Goal: Task Accomplishment & Management: Manage account settings

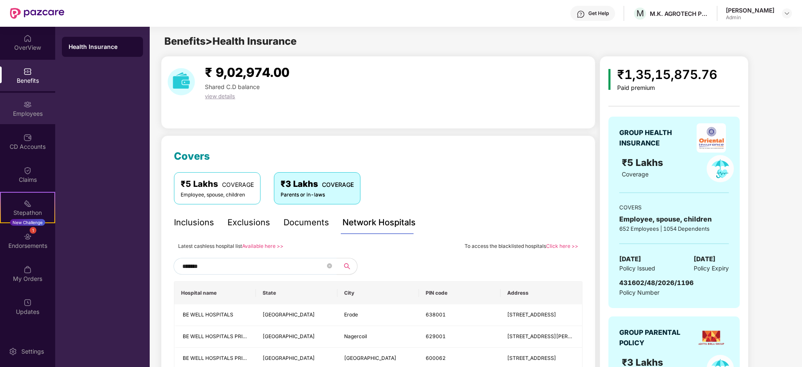
click at [28, 115] on div "Employees" at bounding box center [27, 114] width 55 height 8
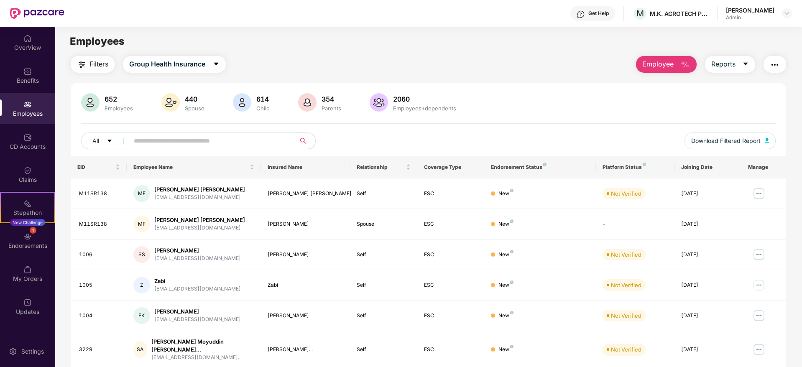
click at [188, 144] on input "text" at bounding box center [209, 141] width 150 height 13
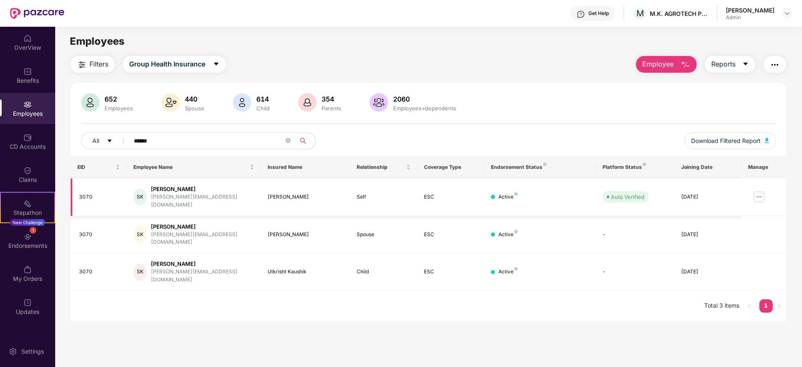
type input "******"
click at [759, 194] on img at bounding box center [758, 196] width 13 height 13
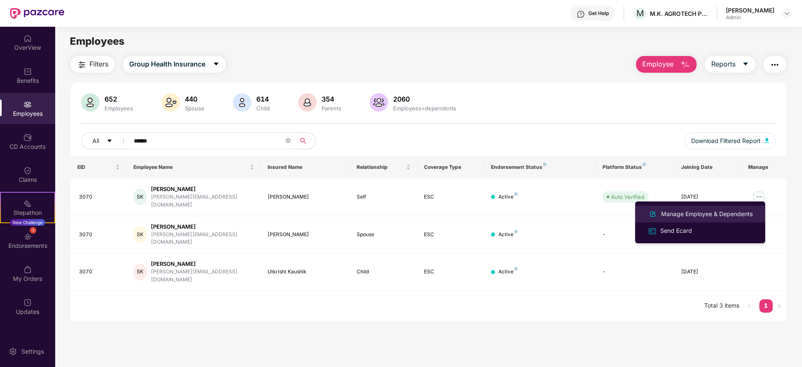
click at [716, 214] on div "Manage Employee & Dependents" at bounding box center [707, 214] width 95 height 9
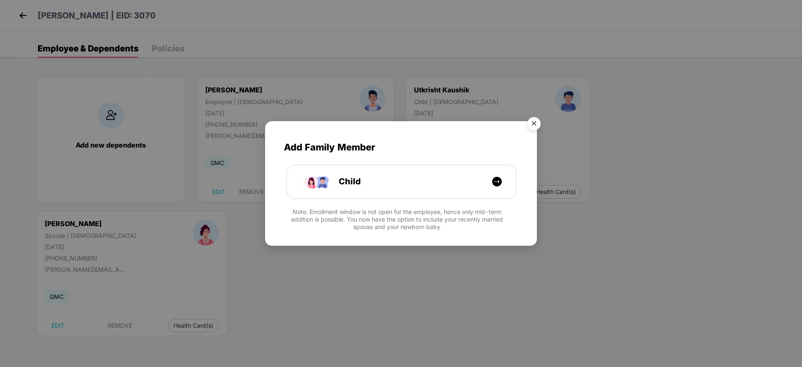
click at [539, 120] on img "Close" at bounding box center [533, 124] width 23 height 23
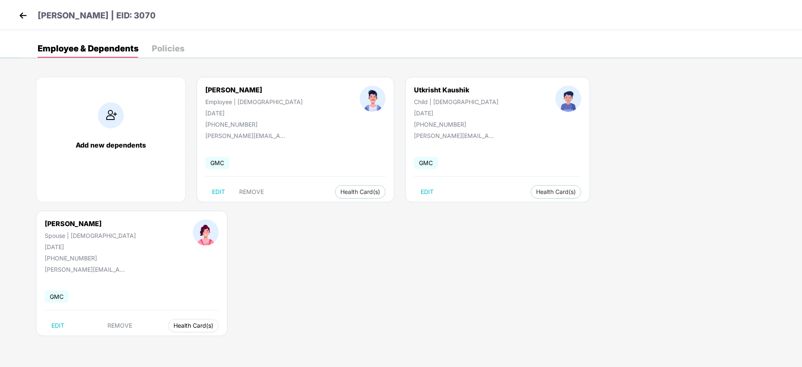
click at [219, 319] on button "Health Card(s)" at bounding box center [193, 325] width 51 height 13
click at [667, 210] on div "Add new dependents [PERSON_NAME] Employee | [DEMOGRAPHIC_DATA] [DATE] [PHONE_NU…" at bounding box center [410, 210] width 783 height 293
click at [340, 190] on span "Health Card(s)" at bounding box center [360, 192] width 40 height 4
click at [335, 214] on li "Health Insurance(ESC)" at bounding box center [330, 208] width 83 height 13
click at [350, 228] on body "[PERSON_NAME] | EID: 3070 Employee & Dependents Policies Add new dependents [PE…" at bounding box center [401, 183] width 802 height 367
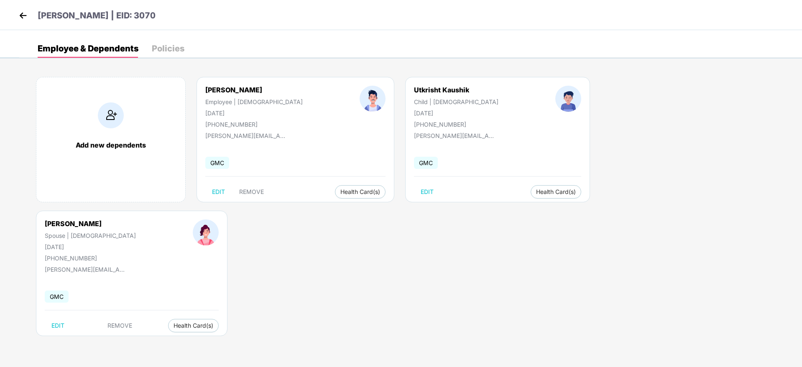
click at [30, 13] on header "[PERSON_NAME] | EID: 3070" at bounding box center [86, 16] width 139 height 15
